Goal: Navigation & Orientation: Find specific page/section

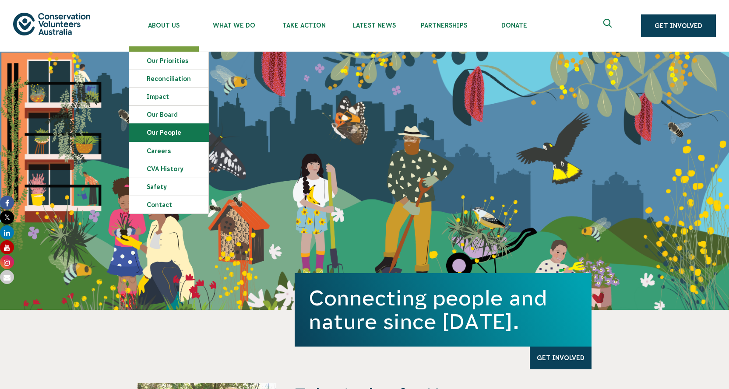
click at [172, 129] on link "Our People" at bounding box center [168, 133] width 79 height 18
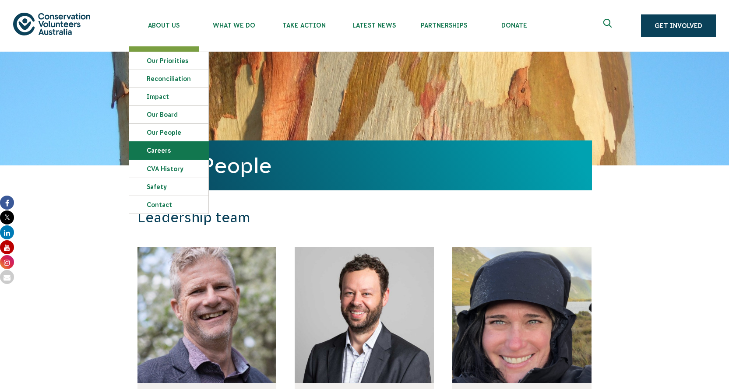
click at [171, 149] on link "Careers" at bounding box center [168, 151] width 79 height 18
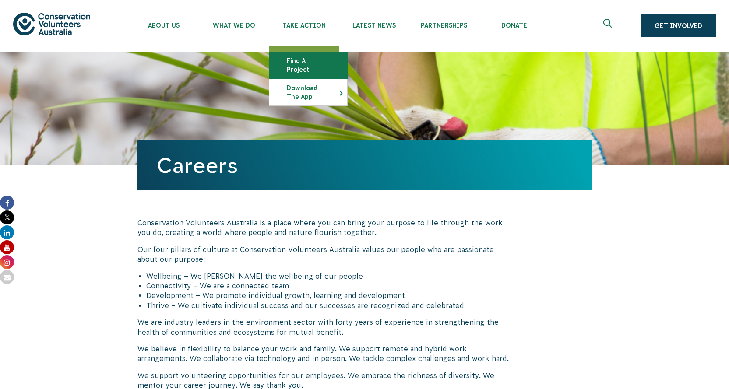
click at [318, 59] on link "Find a project" at bounding box center [308, 65] width 78 height 26
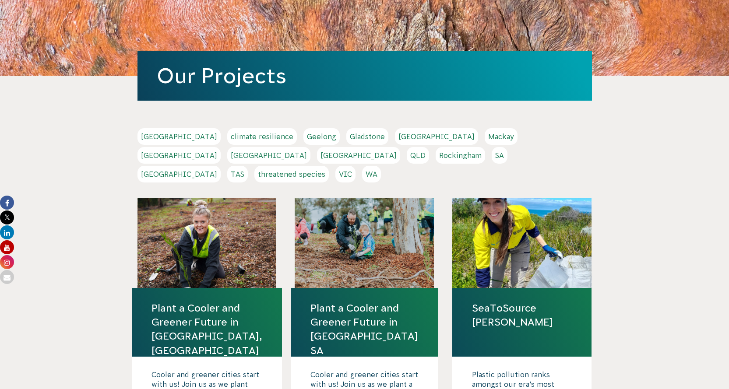
scroll to position [175, 0]
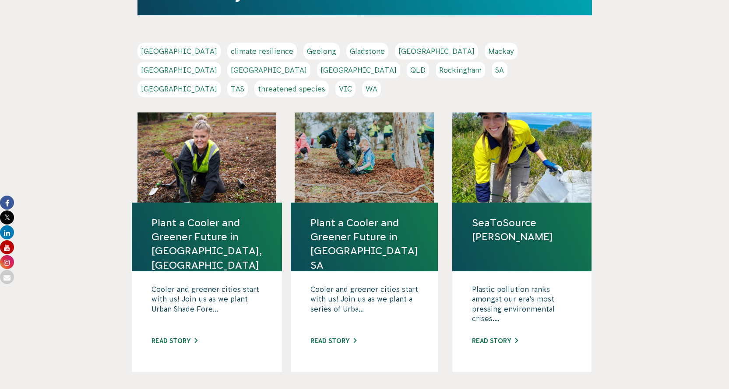
click at [221, 81] on link "[GEOGRAPHIC_DATA]" at bounding box center [179, 89] width 83 height 17
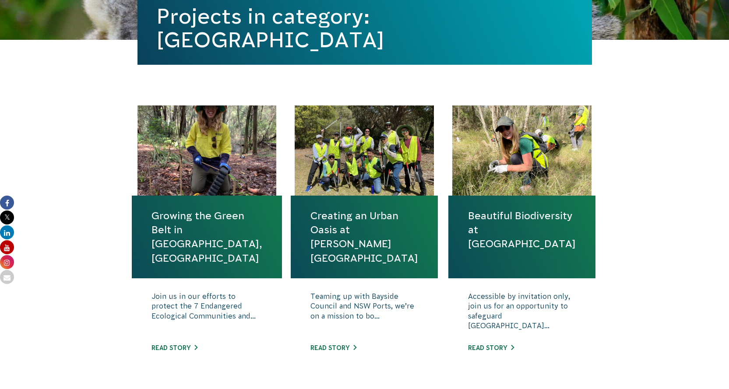
scroll to position [307, 0]
